Goal: Obtain resource: Download file/media

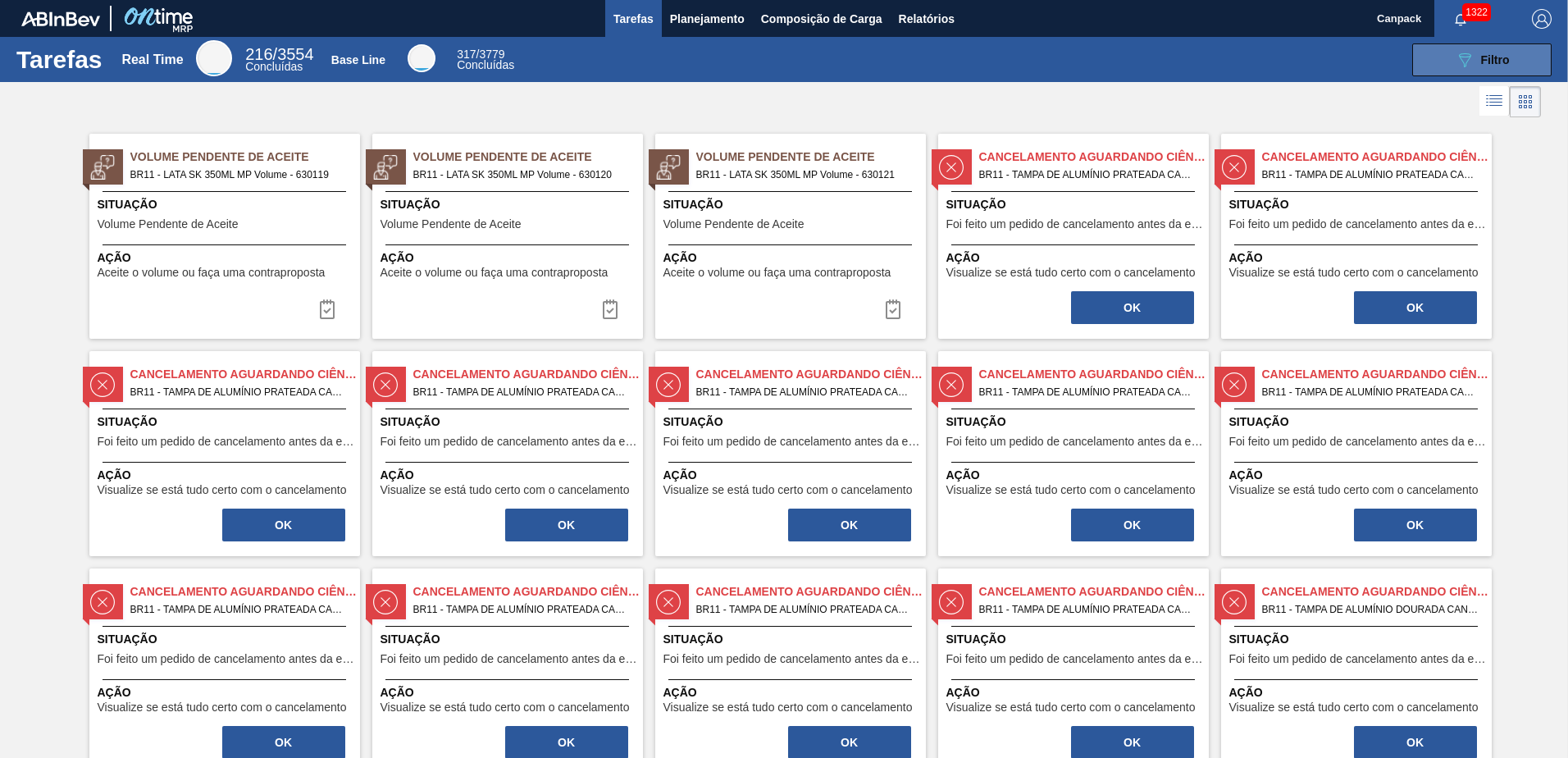
click at [1440, 55] on button "089F7B8B-B2A5-4AFE-B5C0-19BA573D28AC Filtro" at bounding box center [1481, 59] width 139 height 33
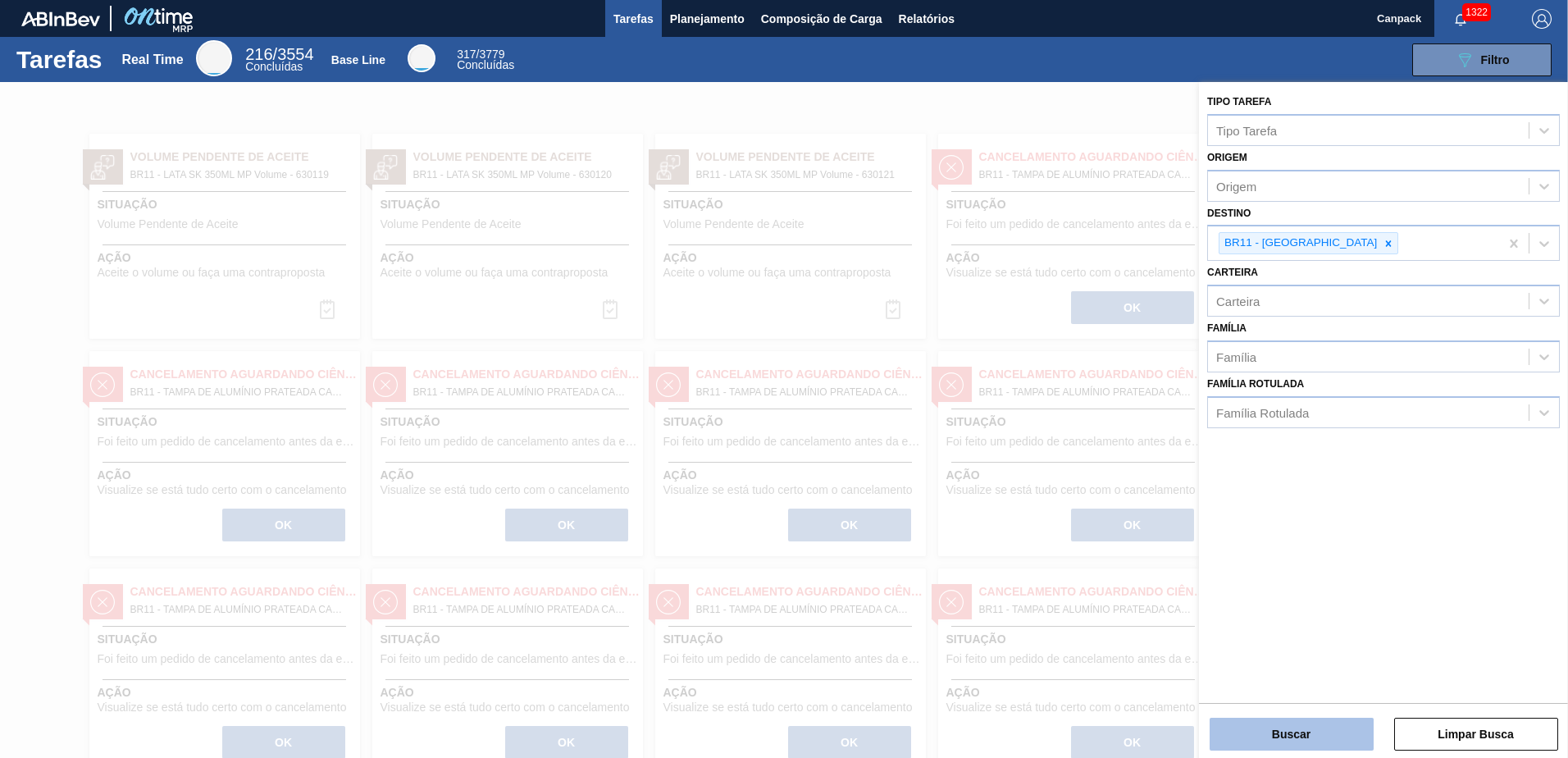
click at [1235, 734] on button "Buscar" at bounding box center [1291, 734] width 164 height 33
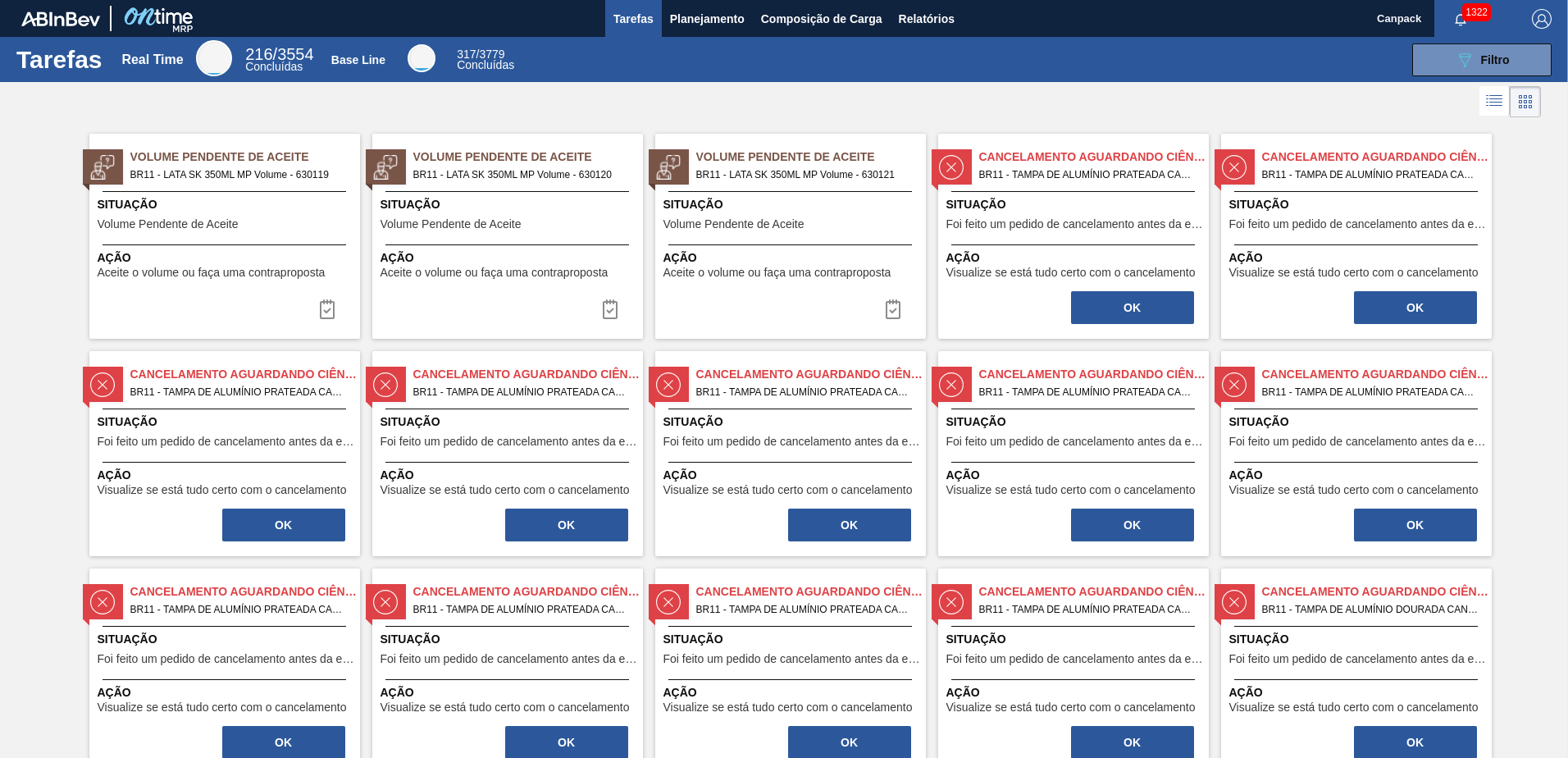
click at [269, 244] on div at bounding box center [224, 244] width 243 height 1
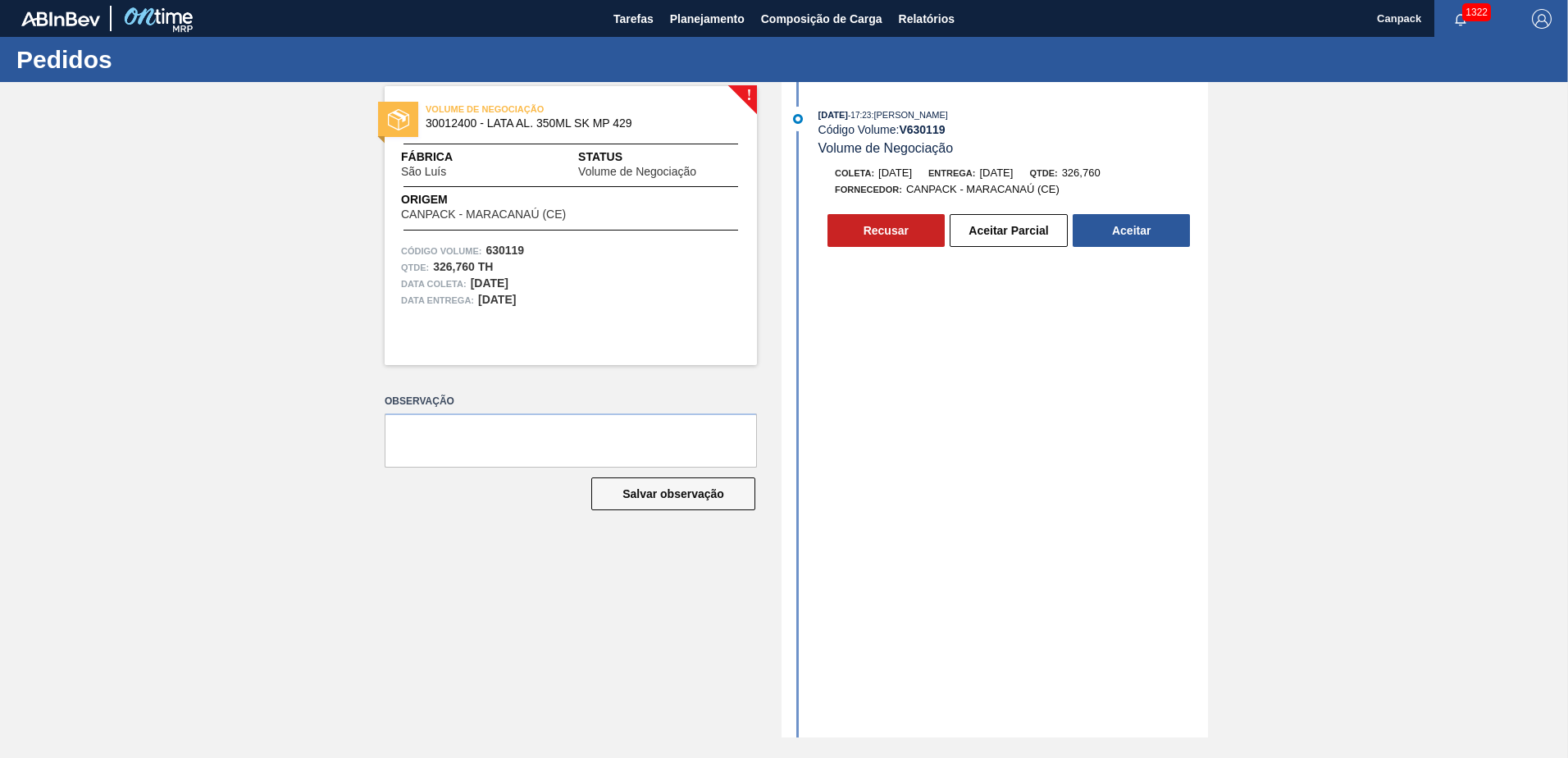
click at [994, 448] on div "13/10/2025 - 17:23 : MARILIA RIBEIRO BALARDIN Código Volume: V 630119 Volume de…" at bounding box center [997, 410] width 423 height 655
click at [644, 21] on span "Tarefas" at bounding box center [634, 18] width 40 height 20
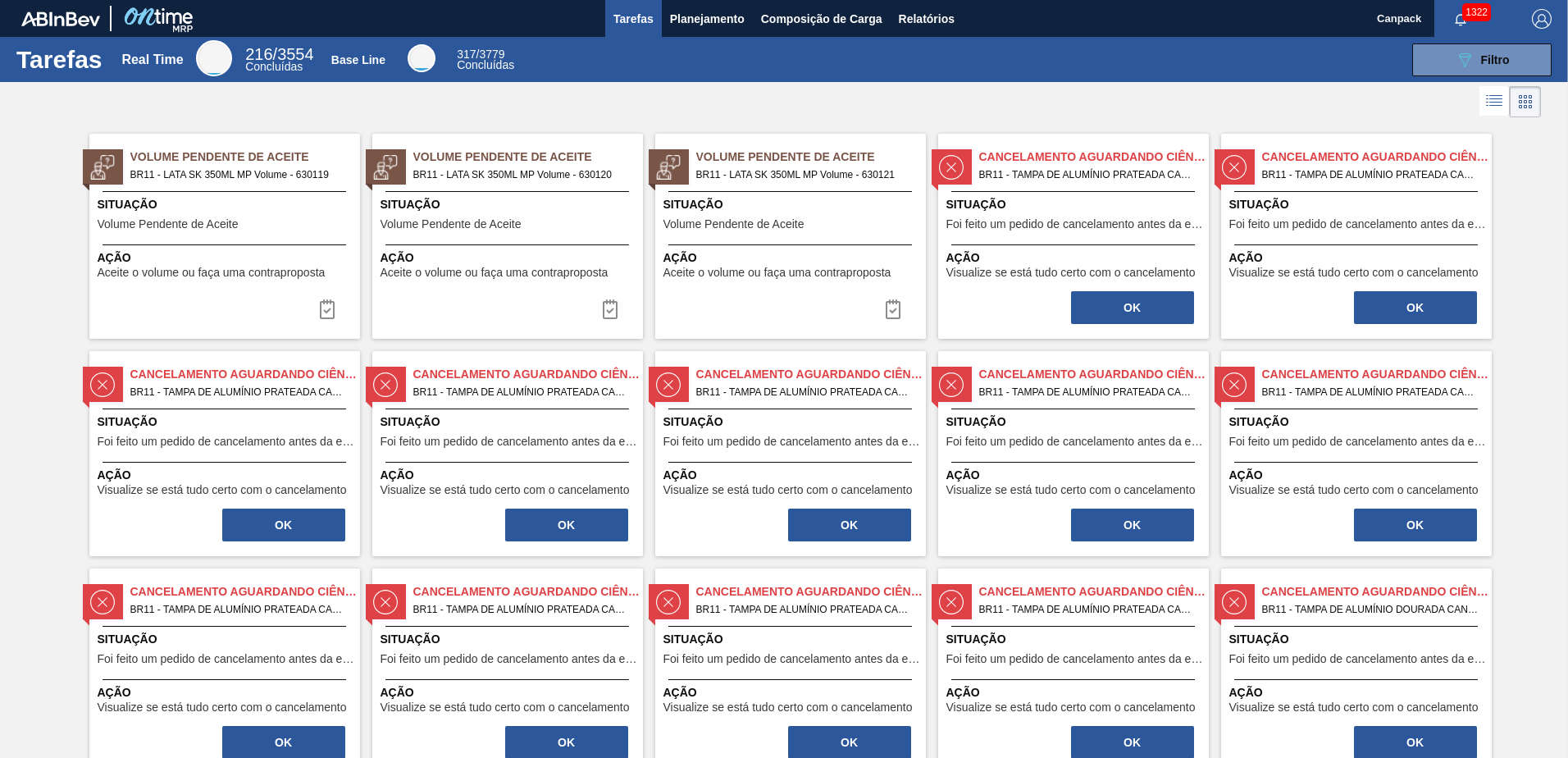
click at [485, 197] on span "Situação" at bounding box center [510, 204] width 259 height 17
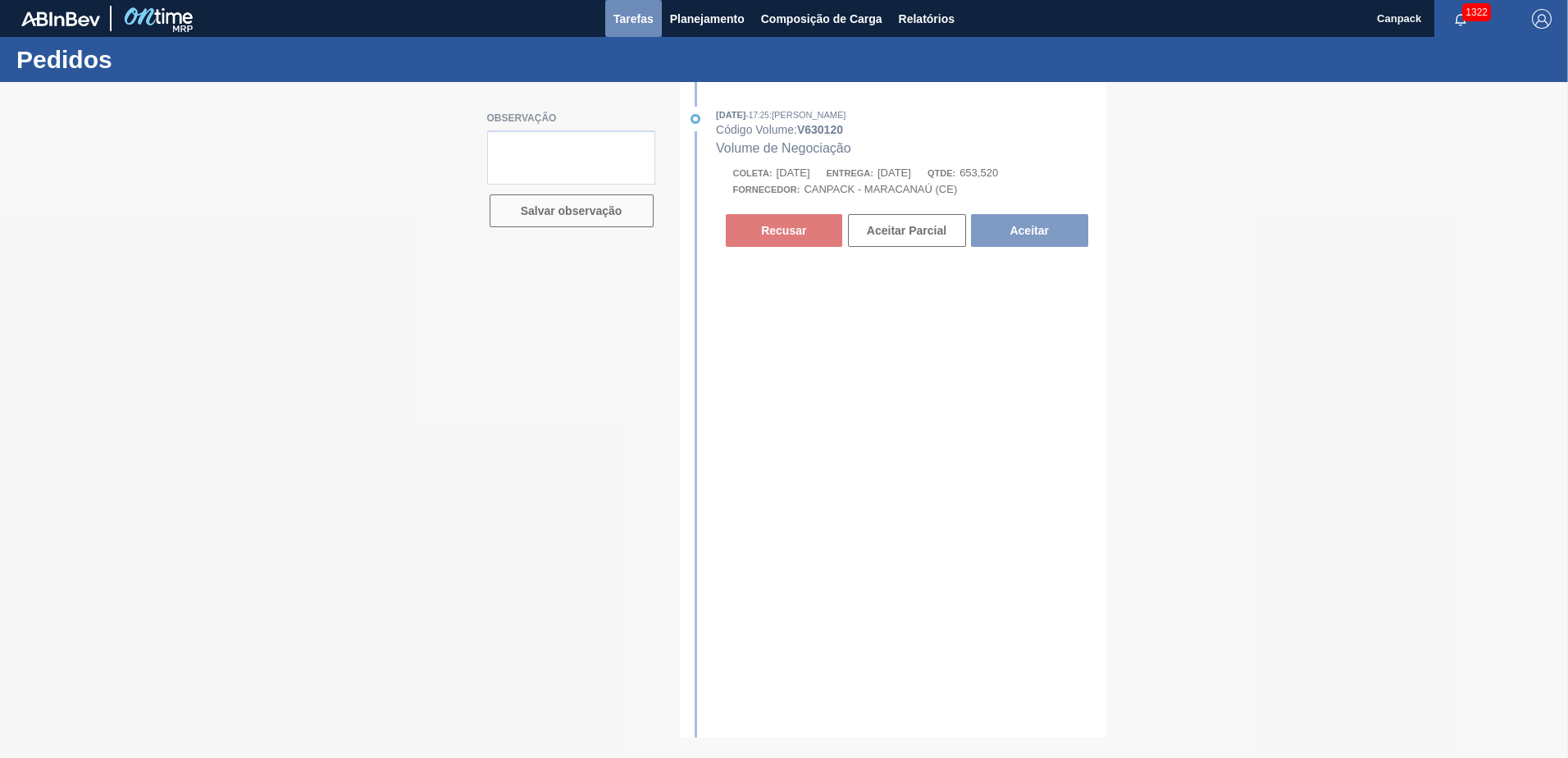
click at [622, 20] on span "Tarefas" at bounding box center [634, 18] width 40 height 20
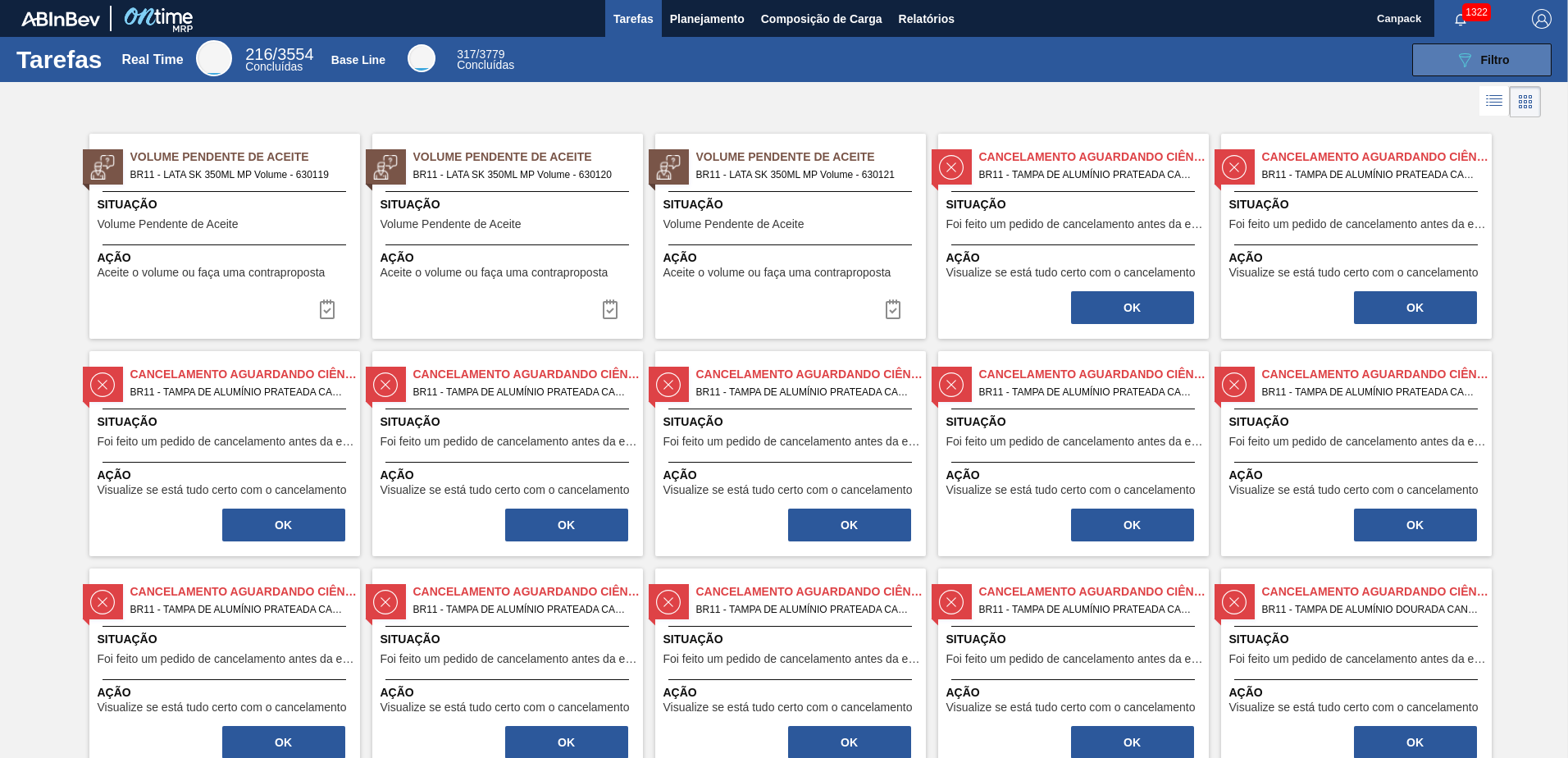
click at [1425, 61] on button "089F7B8B-B2A5-4AFE-B5C0-19BA573D28AC Filtro" at bounding box center [1481, 59] width 139 height 33
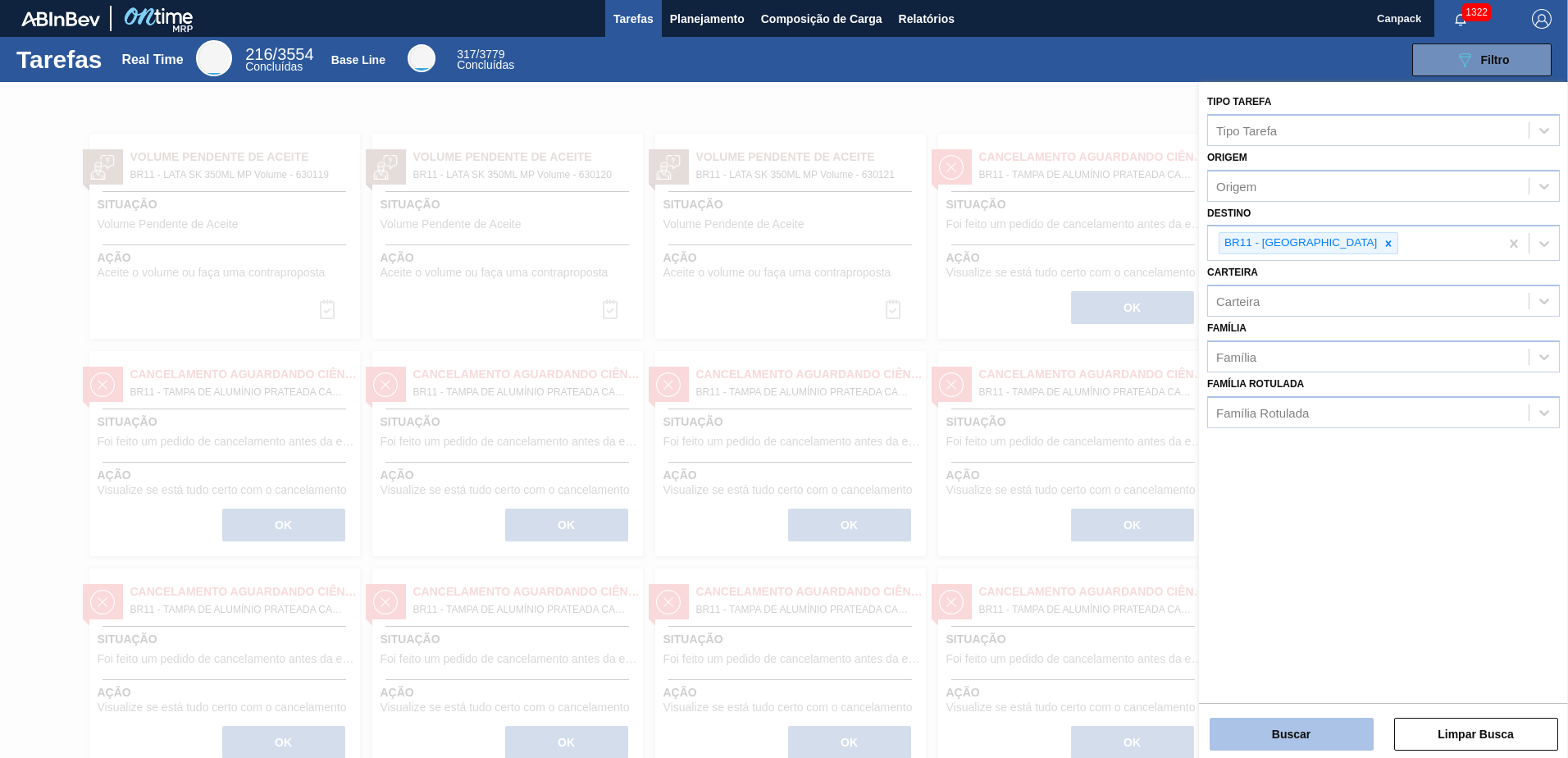
click at [1335, 730] on button "Buscar" at bounding box center [1291, 734] width 164 height 33
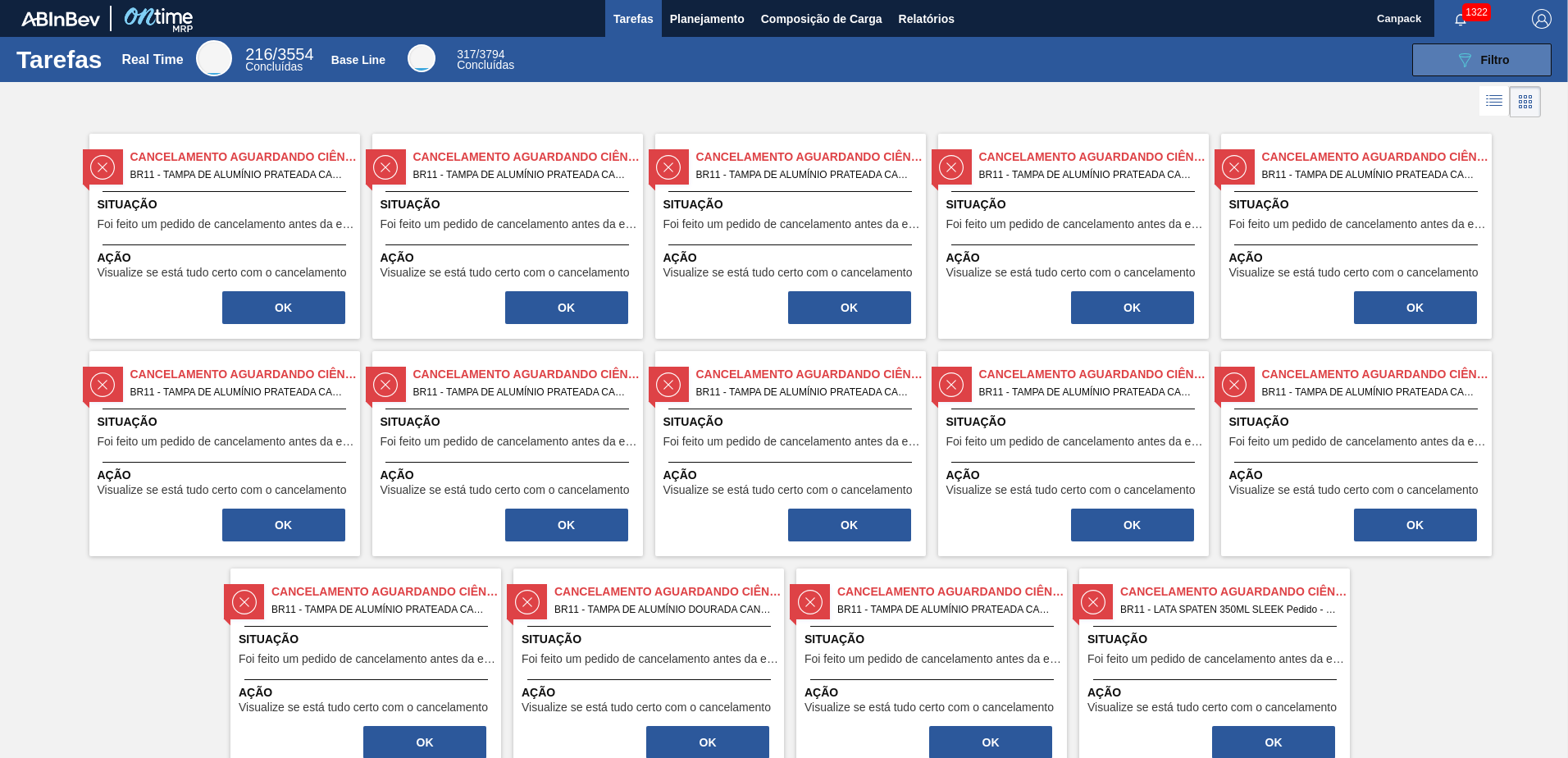
click at [1467, 68] on icon "089F7B8B-B2A5-4AFE-B5C0-19BA573D28AC" at bounding box center [1464, 59] width 20 height 20
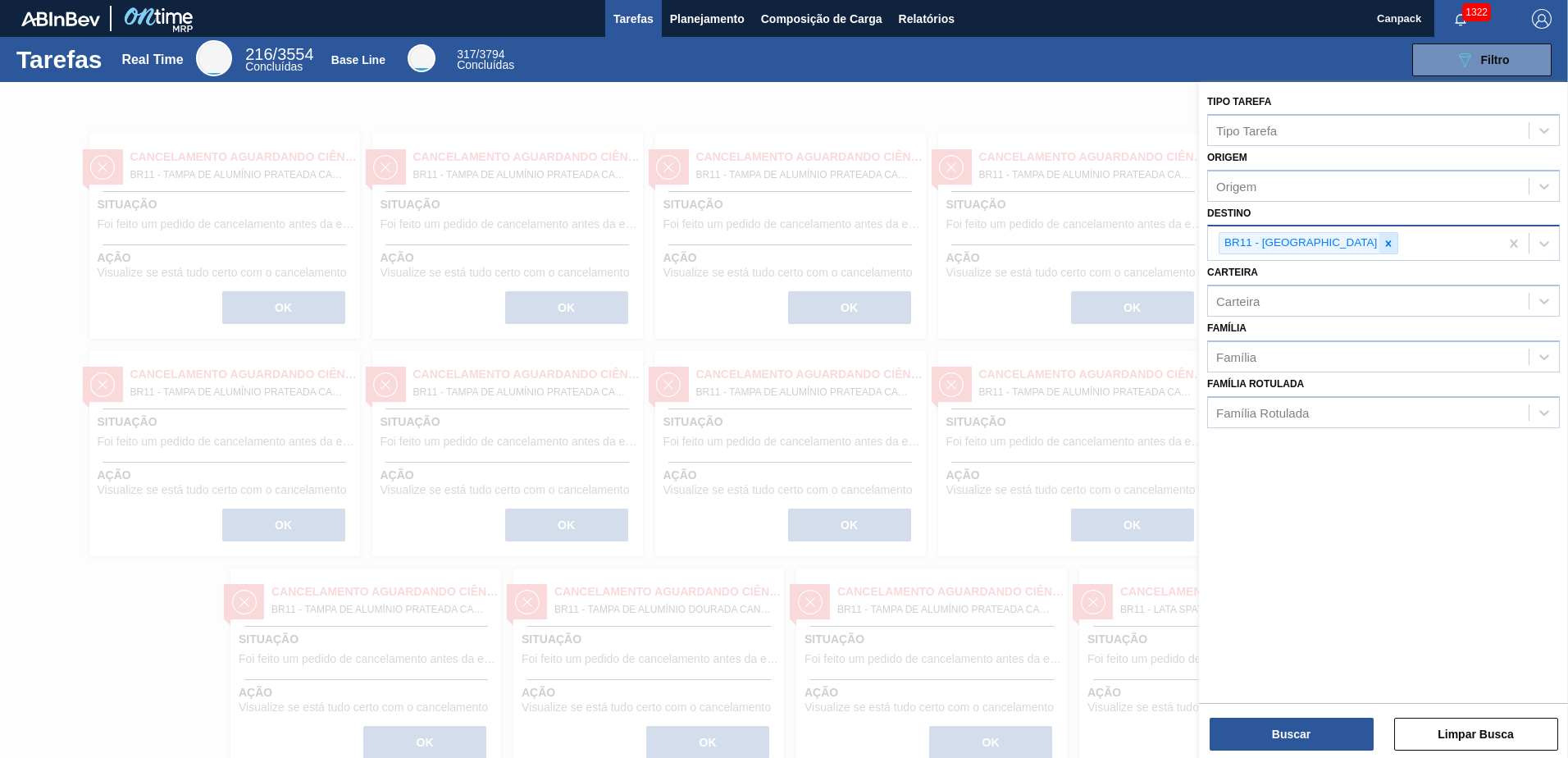
click at [1383, 247] on icon at bounding box center [1389, 243] width 12 height 11
click at [1296, 726] on button "Buscar" at bounding box center [1291, 734] width 164 height 33
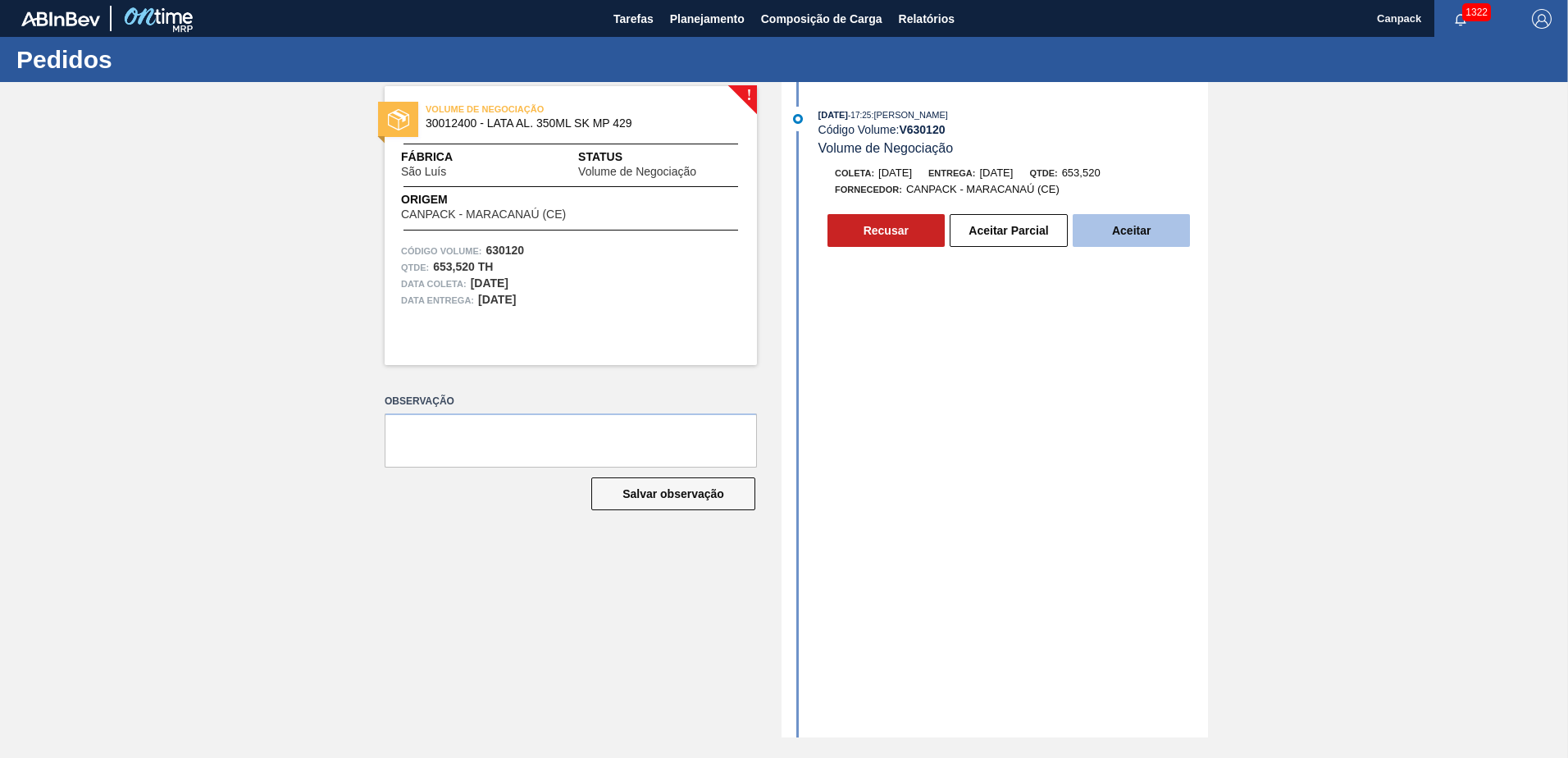
click at [1144, 241] on button "Aceitar" at bounding box center [1131, 230] width 117 height 33
click at [1143, 231] on button "Aceitar" at bounding box center [1131, 230] width 117 height 33
click at [1157, 242] on button "Aceitar" at bounding box center [1131, 230] width 117 height 33
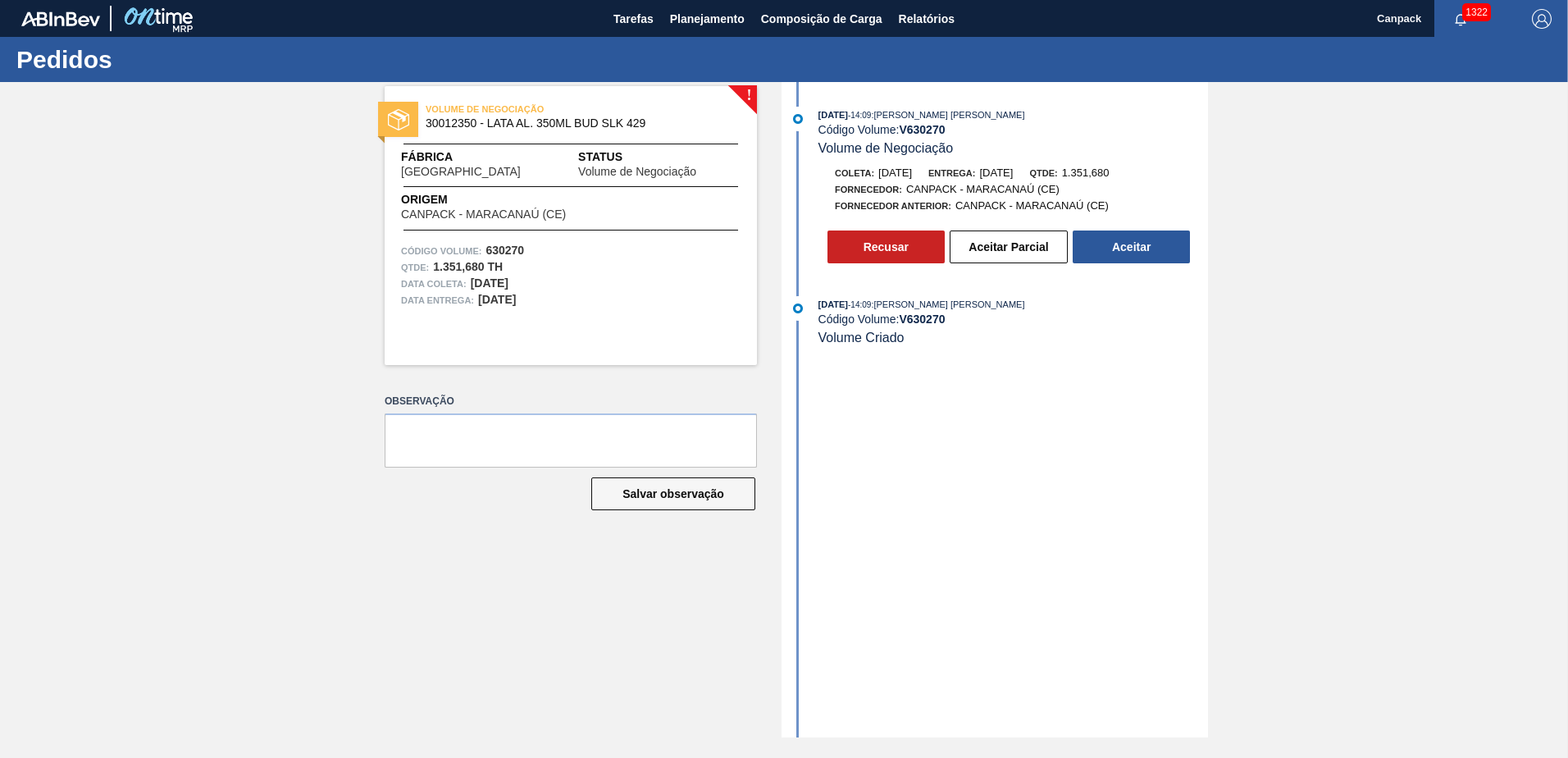
drag, startPoint x: 1142, startPoint y: 251, endPoint x: 1150, endPoint y: 299, distance: 48.7
click at [1142, 251] on button "Aceitar" at bounding box center [1131, 246] width 117 height 33
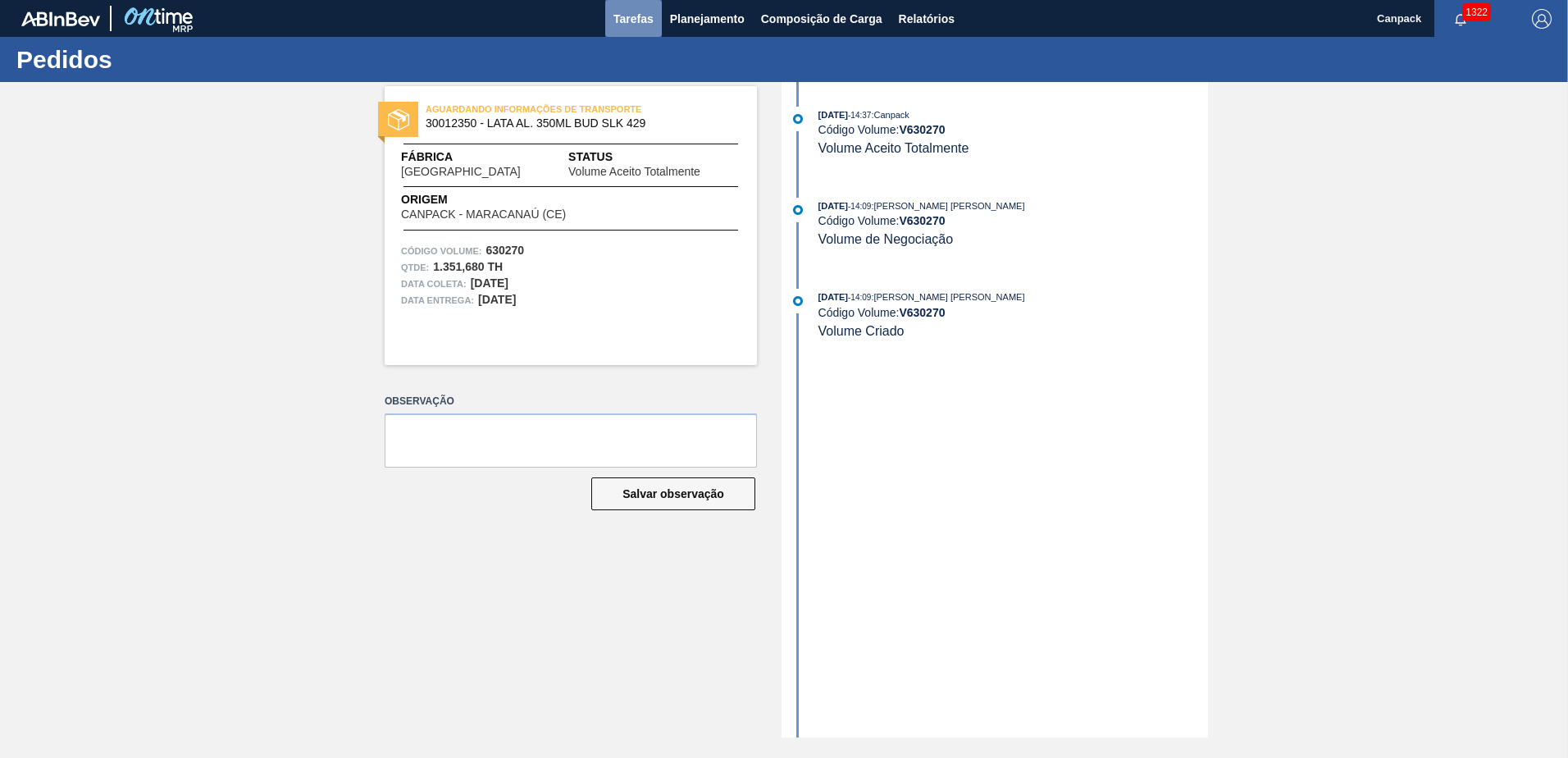
click at [630, 14] on span "Tarefas" at bounding box center [634, 18] width 40 height 20
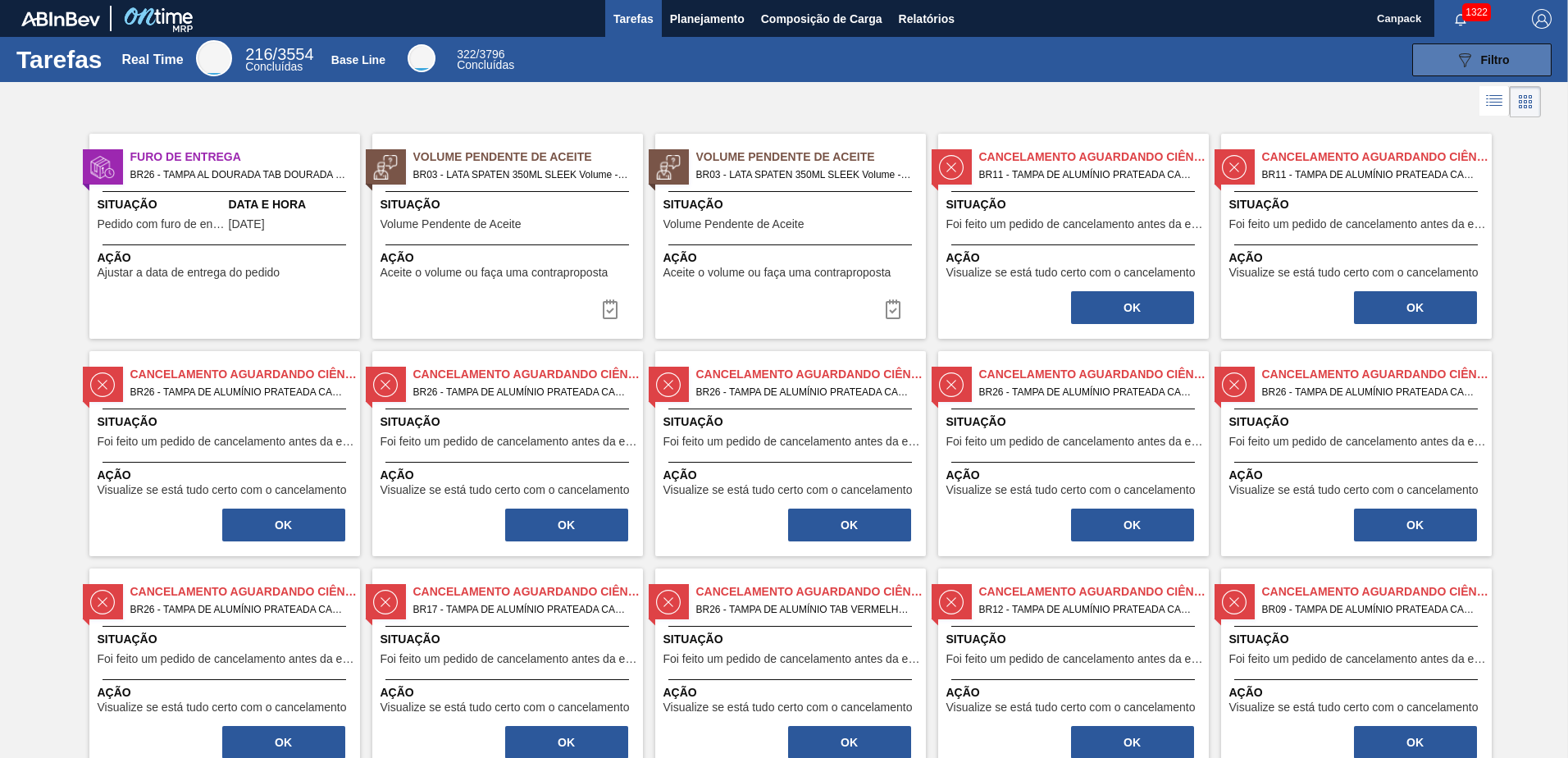
click at [1464, 48] on button "089F7B8B-B2A5-4AFE-B5C0-19BA573D28AC Filtro" at bounding box center [1481, 59] width 139 height 33
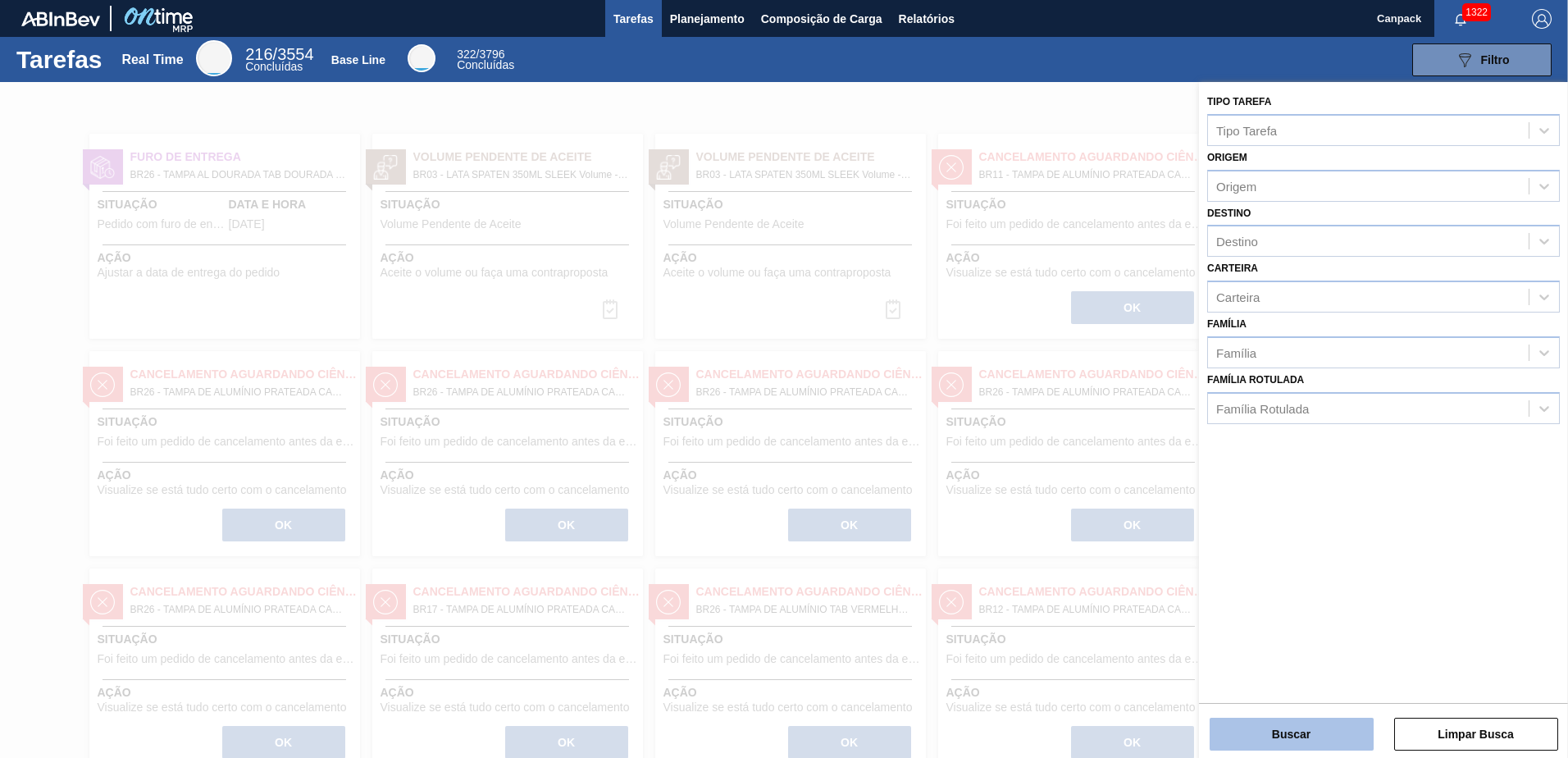
click at [1275, 732] on button "Buscar" at bounding box center [1291, 734] width 164 height 33
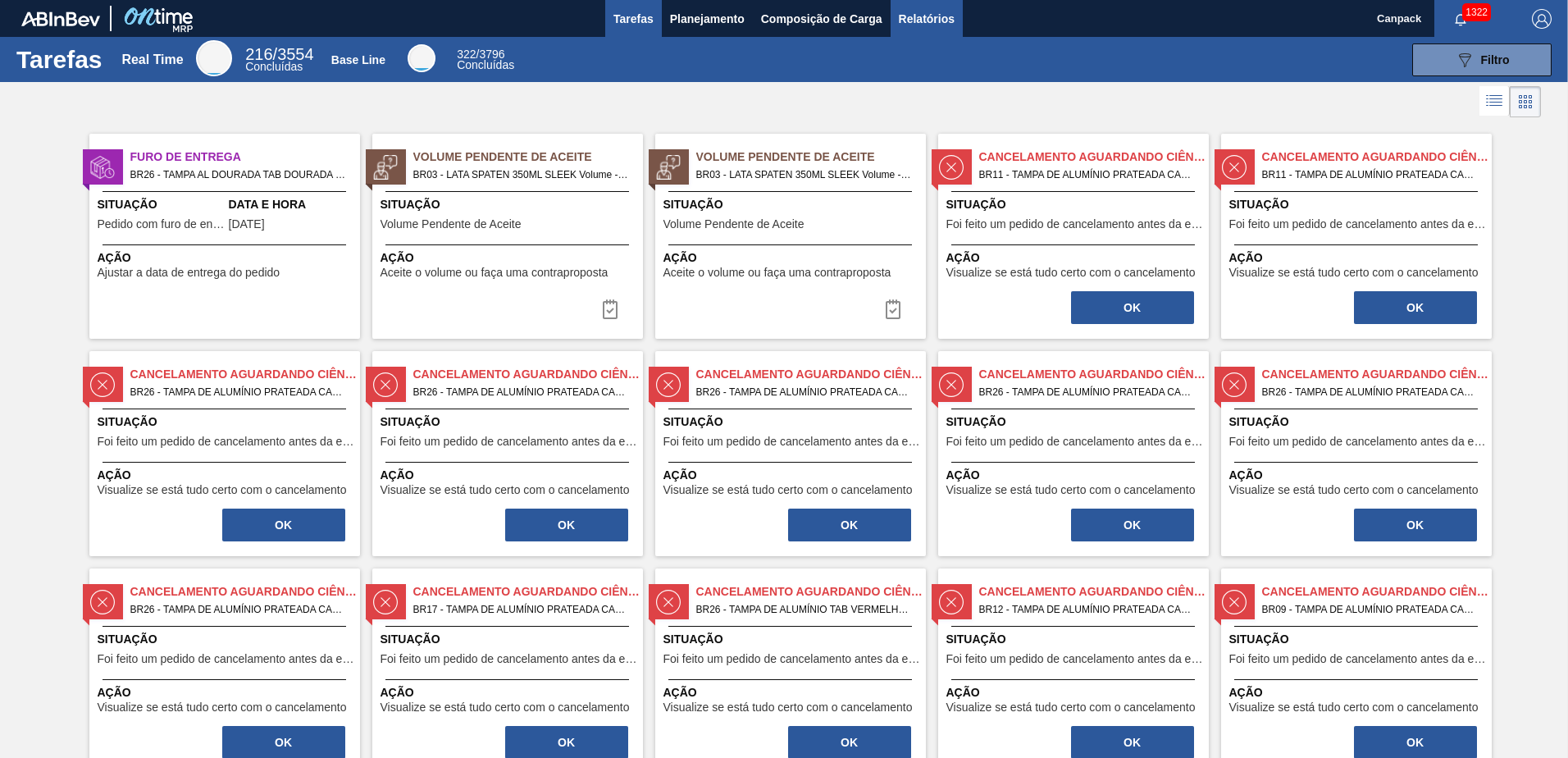
click at [912, 7] on button "Relatórios" at bounding box center [926, 18] width 72 height 37
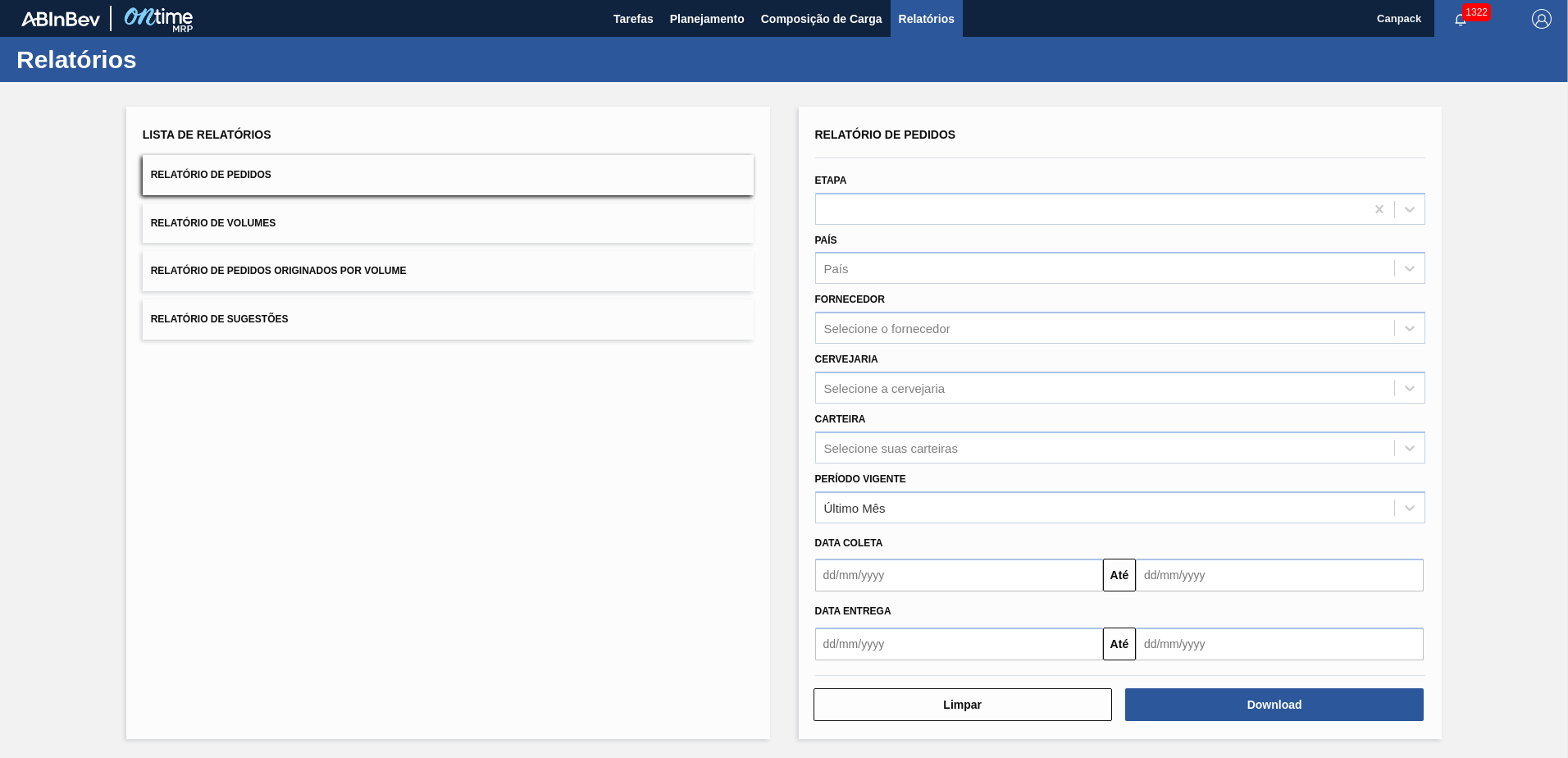
click at [887, 576] on input "text" at bounding box center [958, 575] width 288 height 33
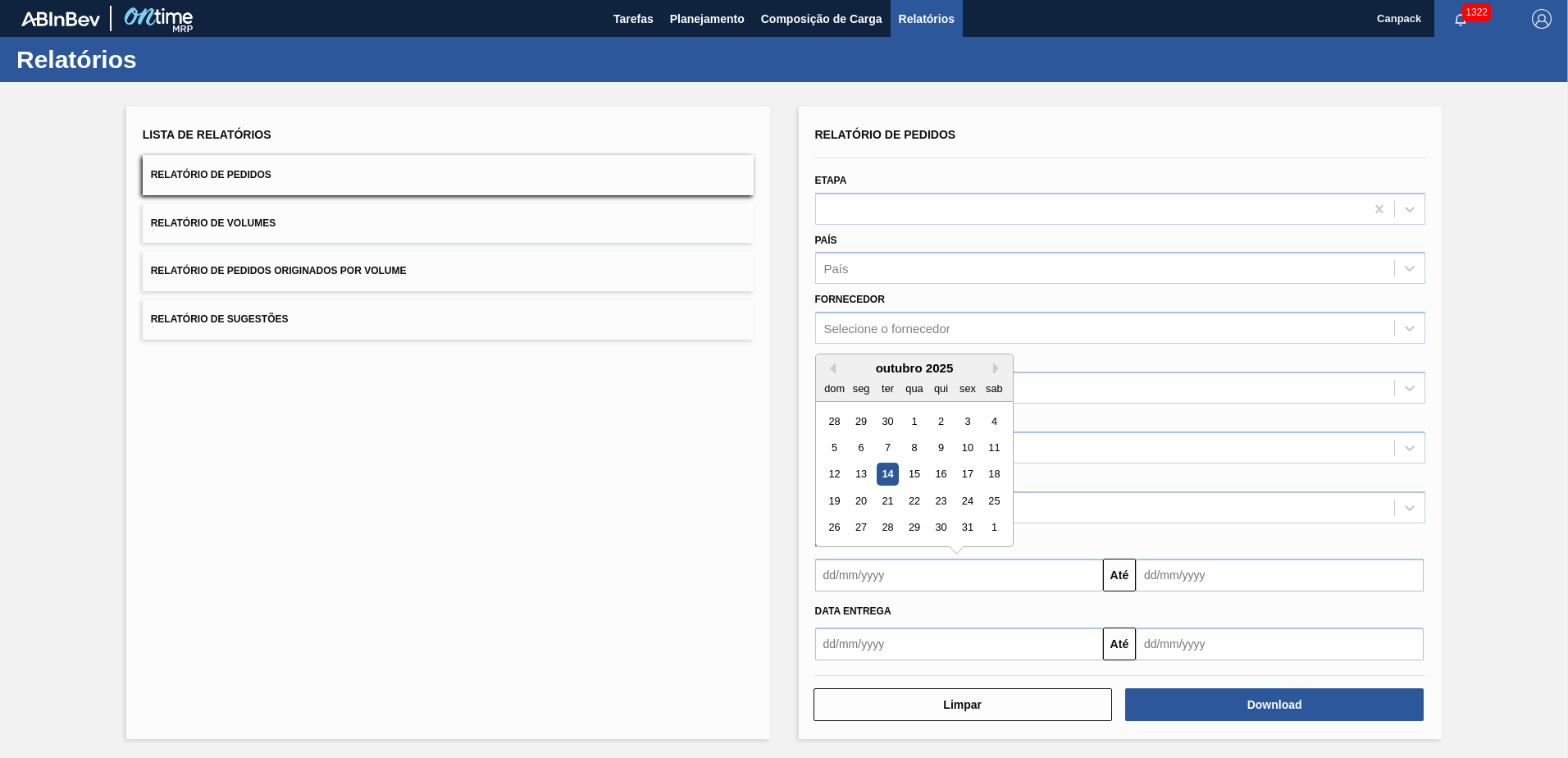
click at [888, 468] on div "14" at bounding box center [887, 473] width 22 height 22
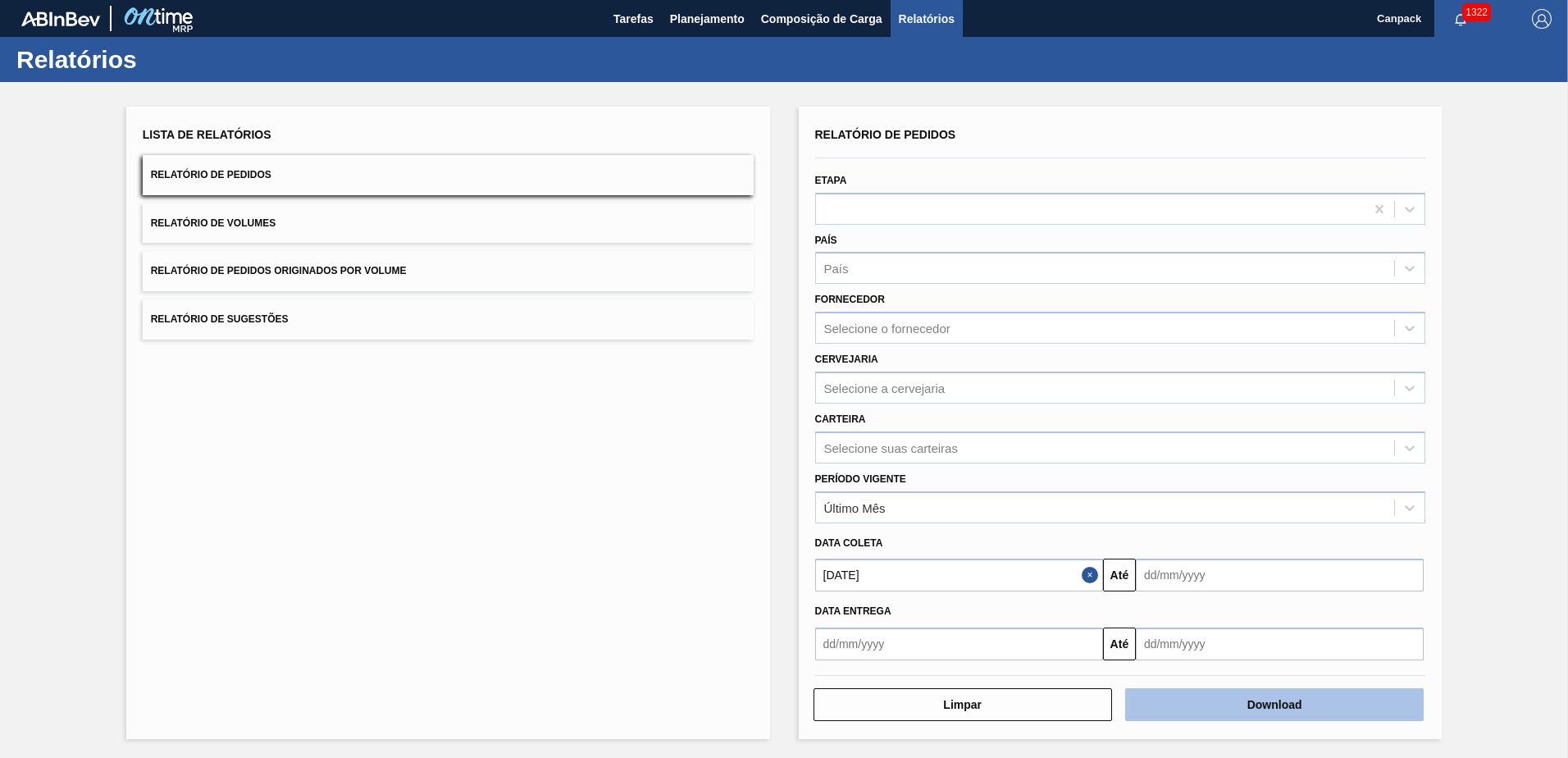
click at [1275, 709] on button "Download" at bounding box center [1274, 704] width 298 height 33
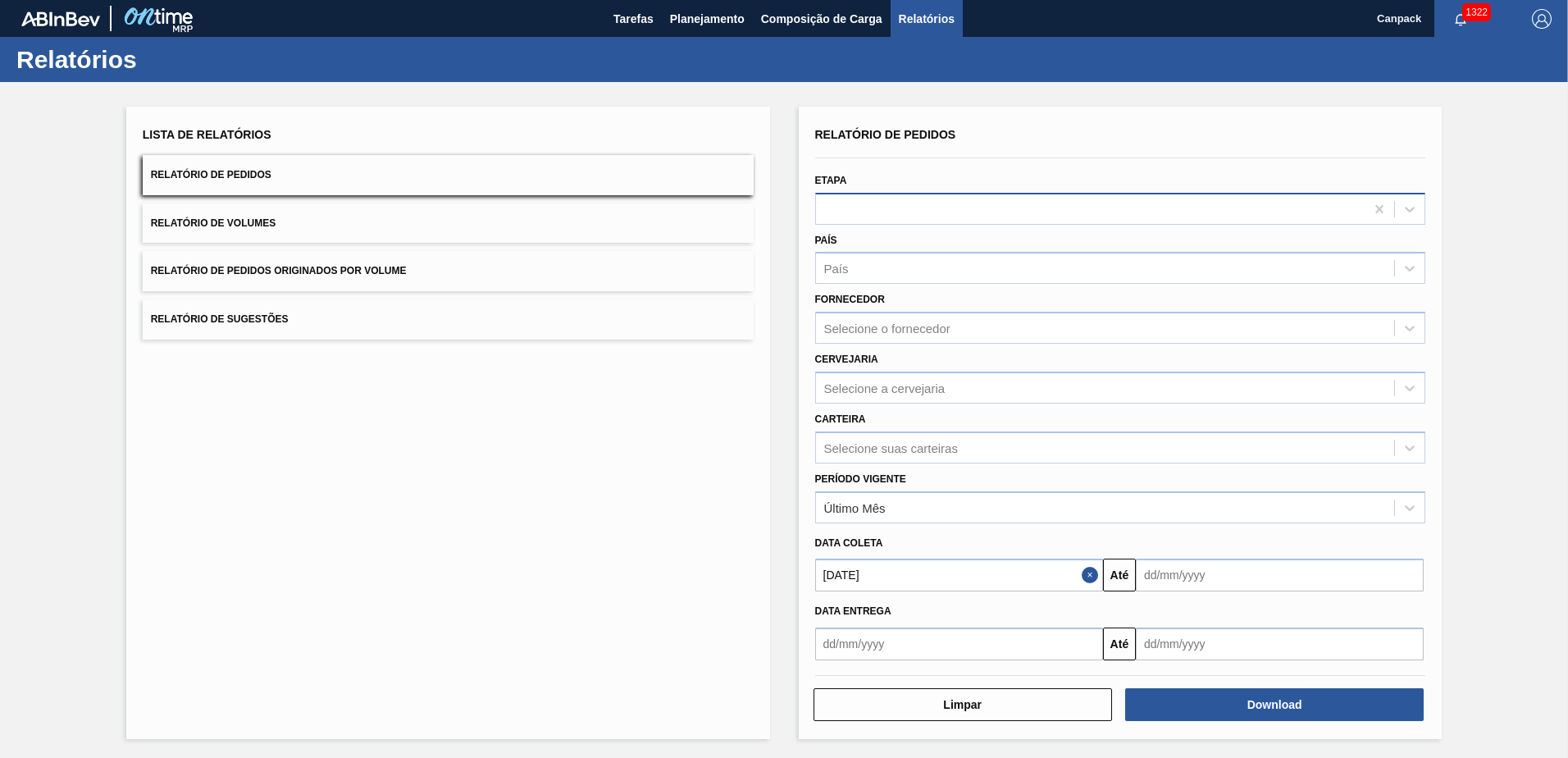
scroll to position [2, 0]
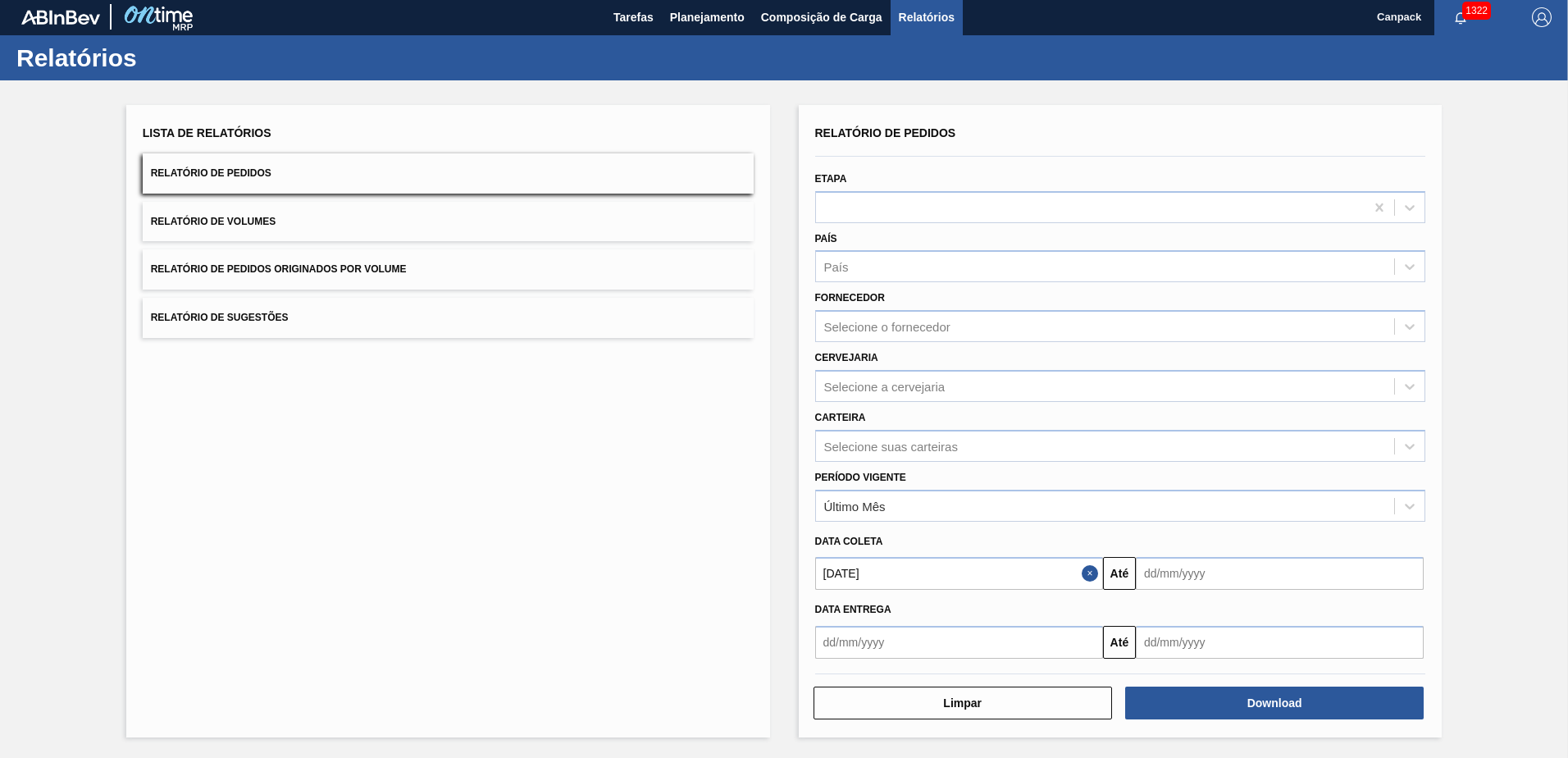
click at [896, 578] on input "[DATE]" at bounding box center [958, 573] width 288 height 33
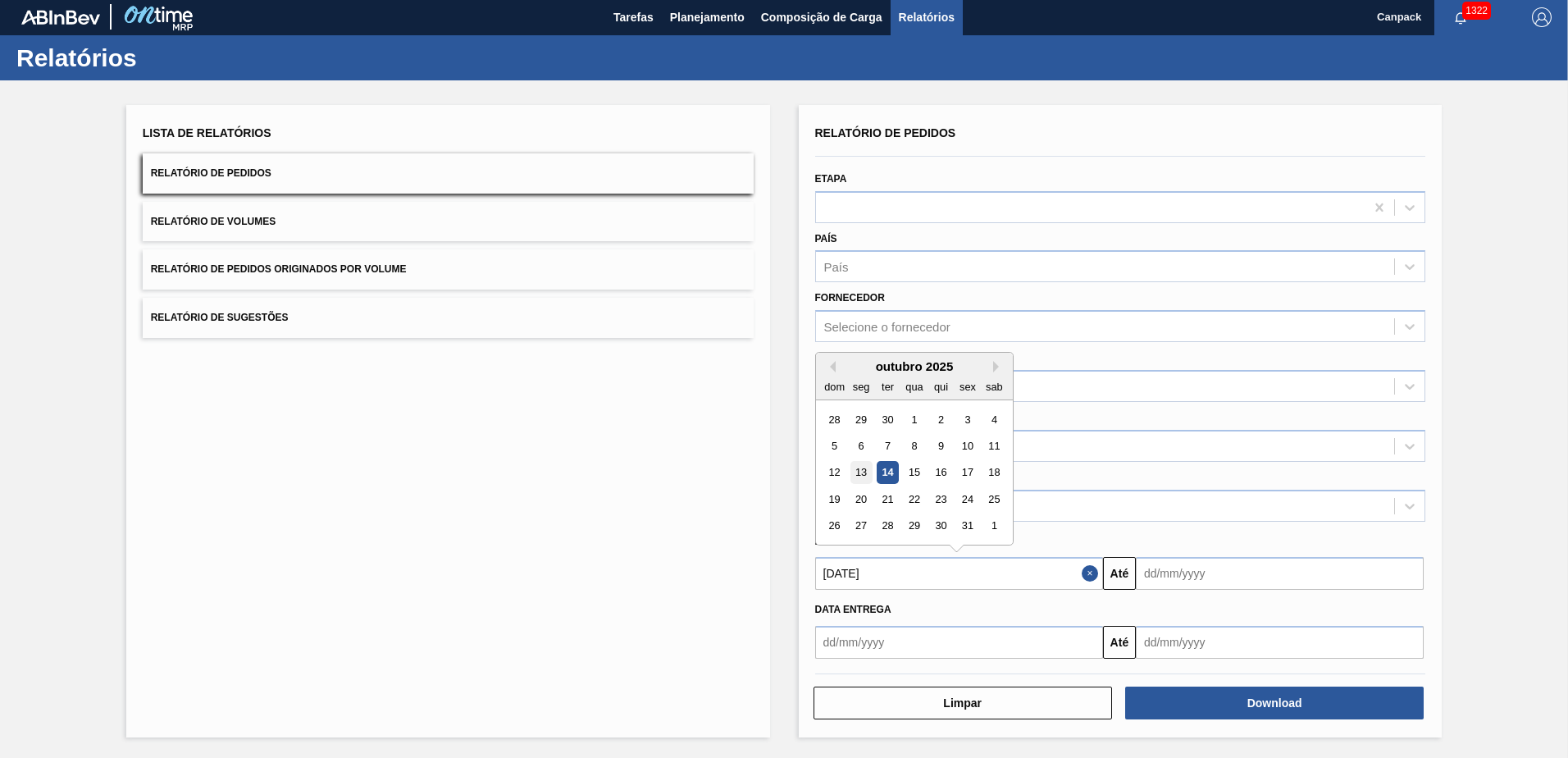
click at [856, 463] on div "13" at bounding box center [860, 472] width 22 height 22
type input "[DATE]"
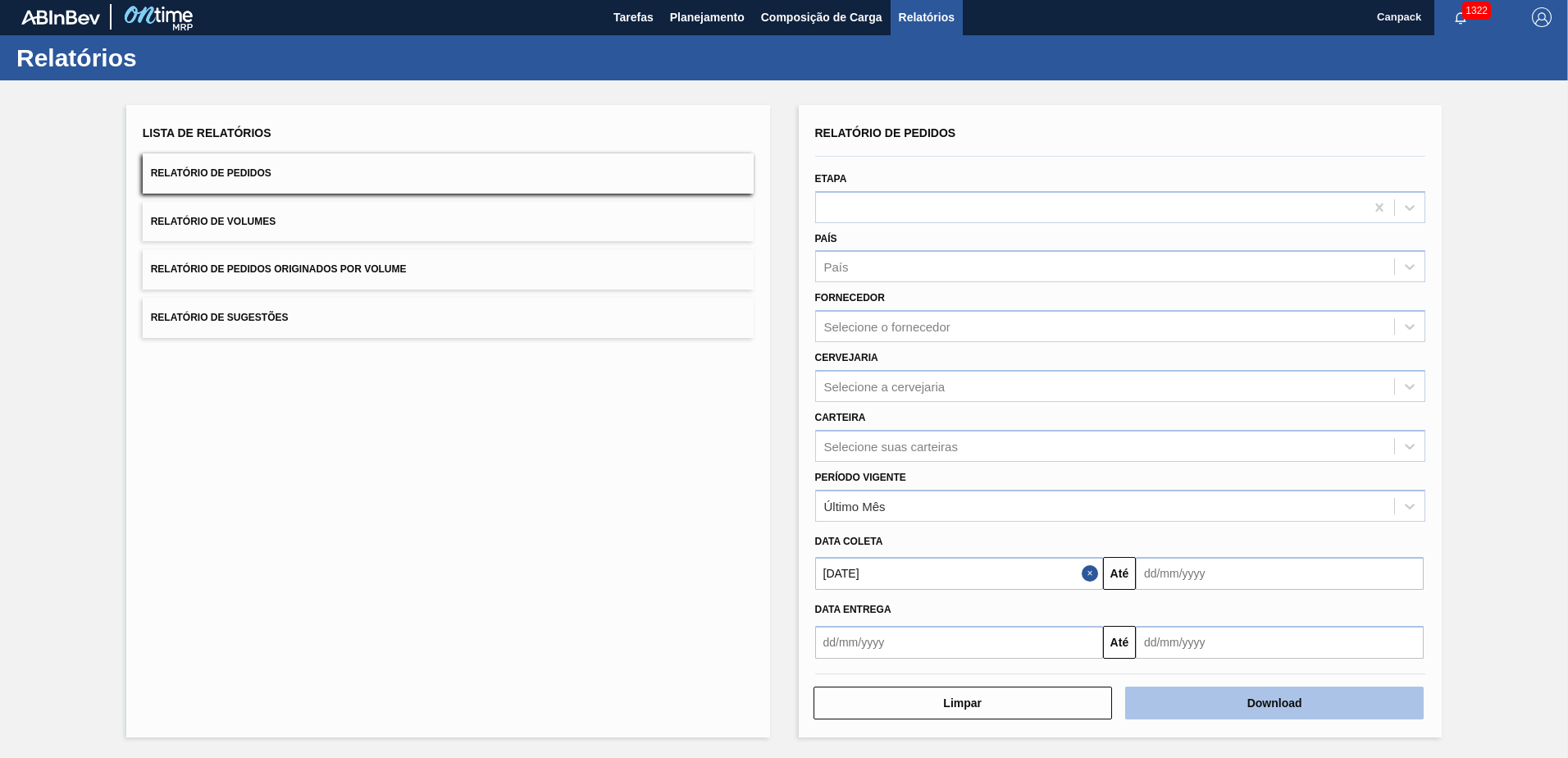
click at [1275, 713] on button "Download" at bounding box center [1274, 702] width 298 height 33
